Goal: Transaction & Acquisition: Purchase product/service

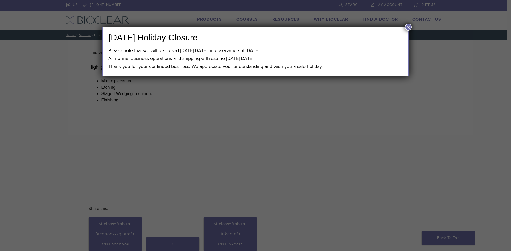
click at [406, 26] on button "×" at bounding box center [407, 27] width 7 height 7
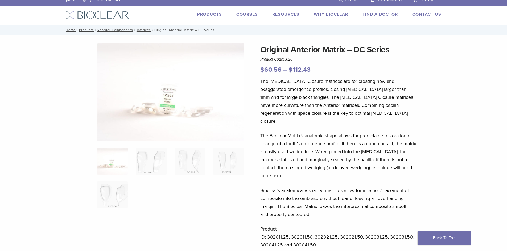
scroll to position [160, 0]
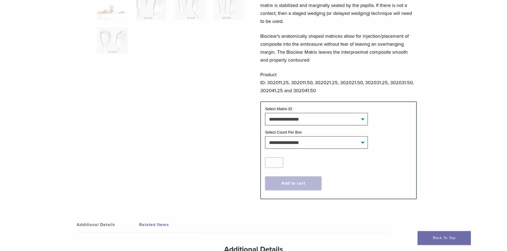
click at [231, 123] on div at bounding box center [170, 40] width 147 height 302
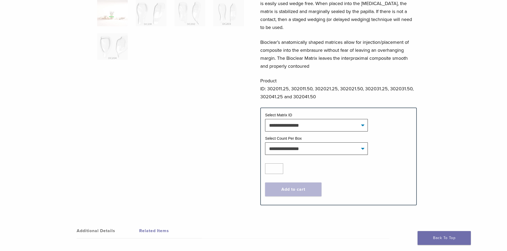
scroll to position [27, 0]
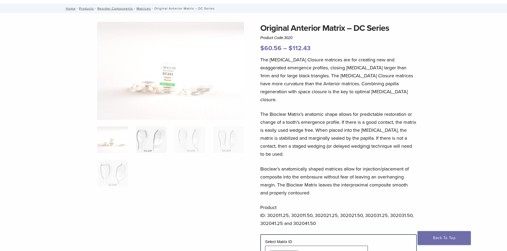
click at [146, 144] on img at bounding box center [151, 140] width 31 height 27
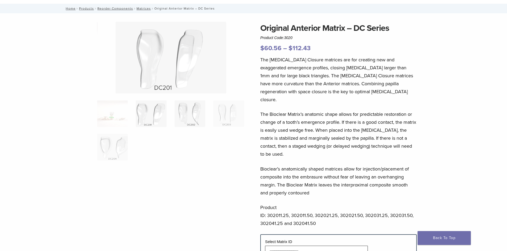
click at [193, 112] on img at bounding box center [189, 114] width 31 height 27
click at [224, 111] on img at bounding box center [228, 114] width 31 height 27
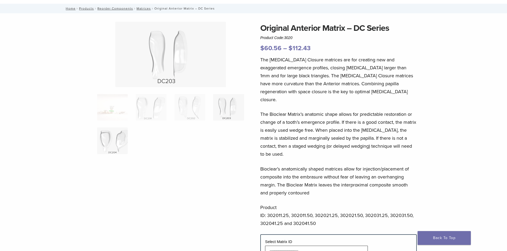
click at [114, 137] on img at bounding box center [112, 141] width 31 height 27
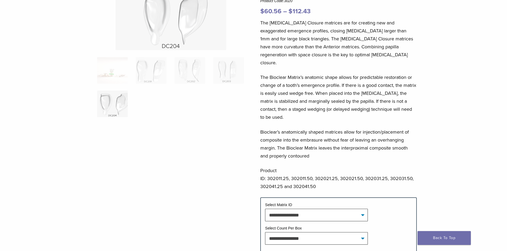
scroll to position [106, 0]
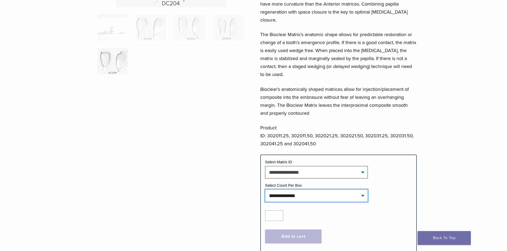
select select "*****"
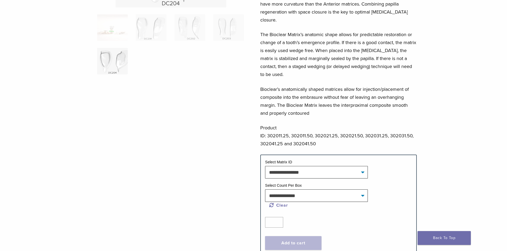
click at [231, 173] on div at bounding box center [170, 96] width 147 height 308
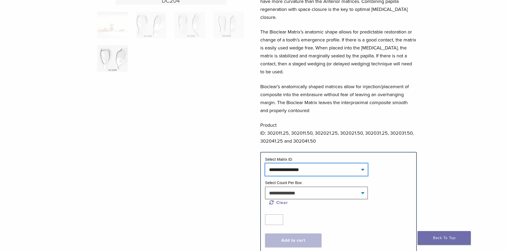
scroll to position [0, 0]
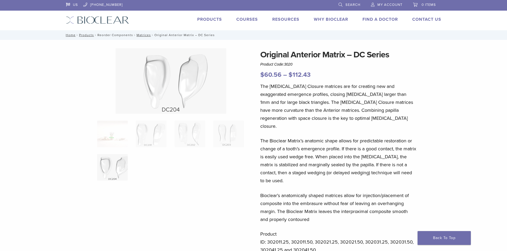
click at [112, 34] on link "Reorder Components" at bounding box center [115, 35] width 36 height 4
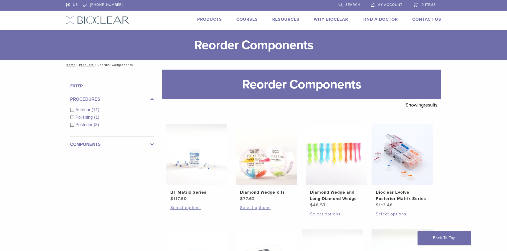
click at [82, 110] on span "Anterior" at bounding box center [84, 110] width 16 height 5
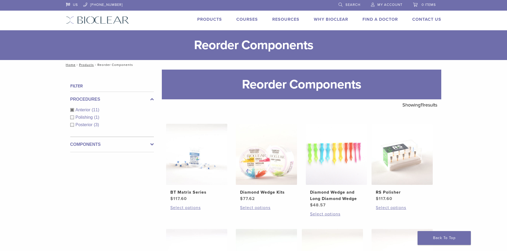
click at [149, 147] on label "Components" at bounding box center [112, 144] width 84 height 6
click at [74, 125] on div "Matrix Bands (6)" at bounding box center [112, 125] width 84 height 6
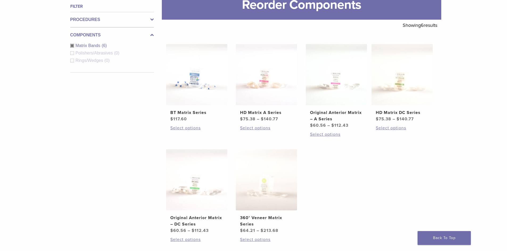
scroll to position [106, 0]
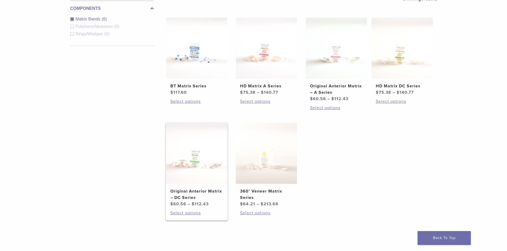
click at [188, 172] on img at bounding box center [196, 153] width 61 height 61
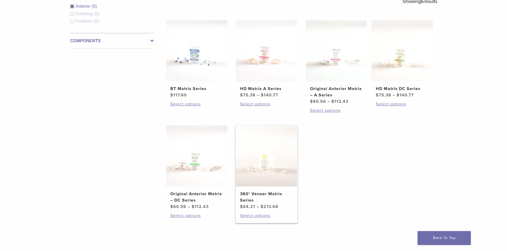
scroll to position [104, 0]
click at [187, 58] on img at bounding box center [196, 50] width 61 height 61
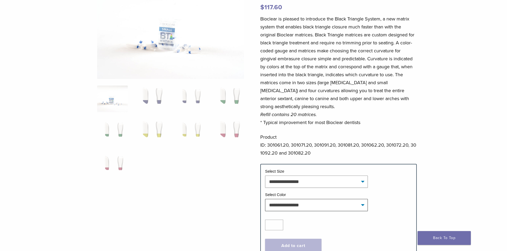
scroll to position [80, 0]
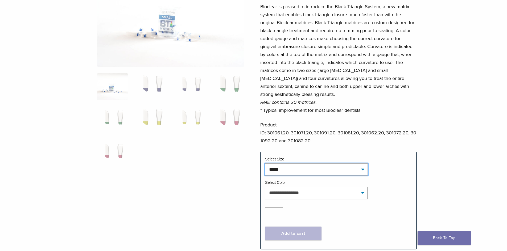
select select "*****"
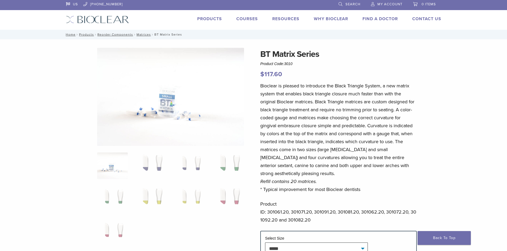
scroll to position [0, 0]
click at [106, 164] on img at bounding box center [112, 166] width 31 height 27
drag, startPoint x: 338, startPoint y: 101, endPoint x: 410, endPoint y: 104, distance: 72.4
click at [395, 114] on p "Bioclear is pleased to introduce the Black Triangle System, a new matrix system…" at bounding box center [338, 138] width 156 height 112
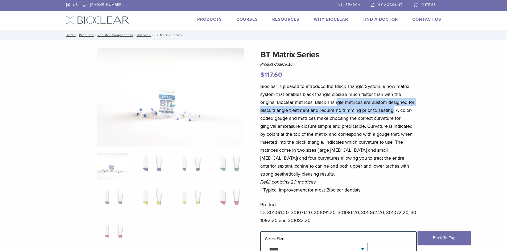
click at [344, 119] on p "Bioclear is pleased to introduce the Black Triangle System, a new matrix system…" at bounding box center [338, 138] width 156 height 112
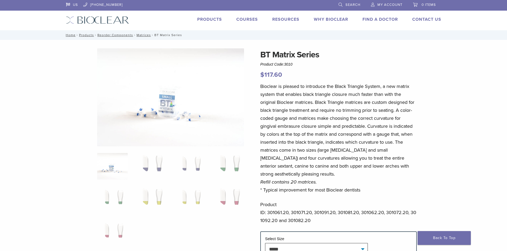
scroll to position [27, 0]
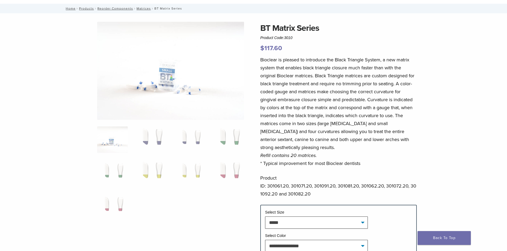
drag, startPoint x: 293, startPoint y: 125, endPoint x: 382, endPoint y: 119, distance: 89.9
click at [383, 119] on p "Bioclear is pleased to introduce the Black Triangle System, a new matrix system…" at bounding box center [338, 112] width 156 height 112
click at [362, 126] on p "Bioclear is pleased to introduce the Black Triangle System, a new matrix system…" at bounding box center [338, 112] width 156 height 112
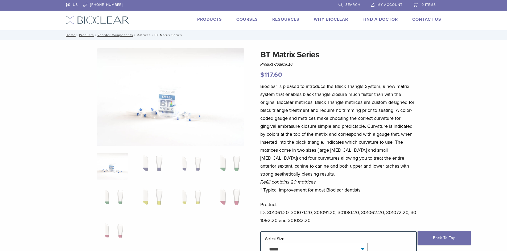
click at [147, 33] on link "Matrices" at bounding box center [143, 35] width 14 height 4
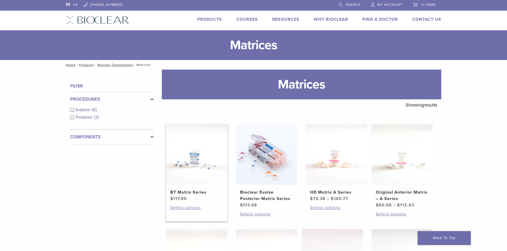
click at [197, 161] on img at bounding box center [196, 154] width 61 height 61
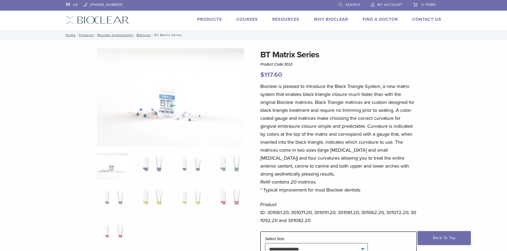
scroll to position [106, 0]
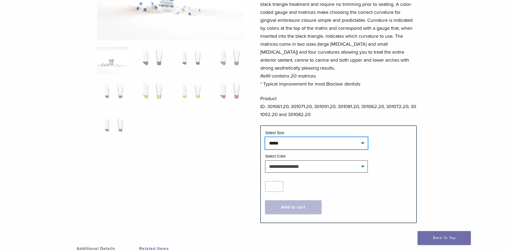
select select "*****"
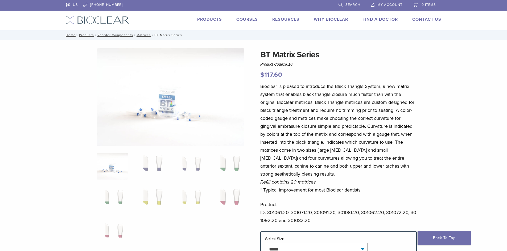
scroll to position [80, 0]
